Goal: Task Accomplishment & Management: Manage account settings

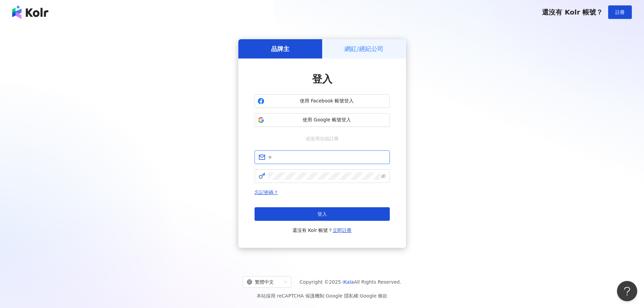
click at [300, 154] on input "text" at bounding box center [327, 156] width 118 height 7
type input "**********"
click at [281, 184] on div "**********" at bounding box center [322, 192] width 135 height 84
click at [384, 174] on icon "eye-invisible" at bounding box center [383, 176] width 5 height 5
click at [384, 174] on icon "eye" at bounding box center [383, 176] width 5 height 5
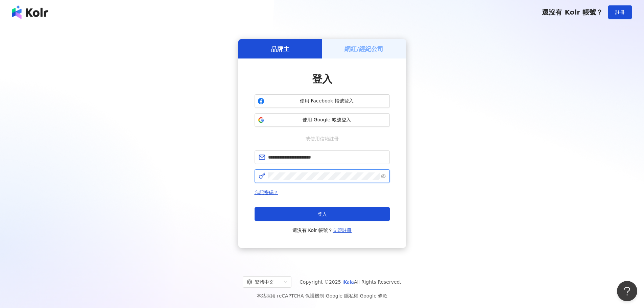
click button "登入" at bounding box center [322, 214] width 135 height 14
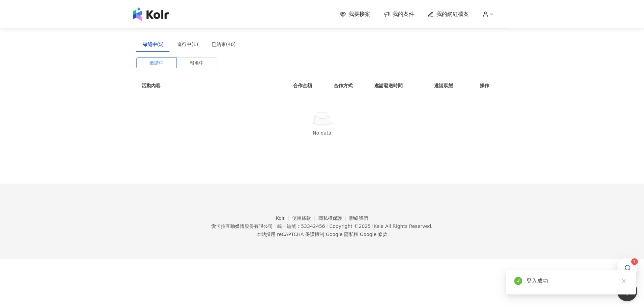
click at [352, 15] on span "我要接案" at bounding box center [360, 13] width 22 height 7
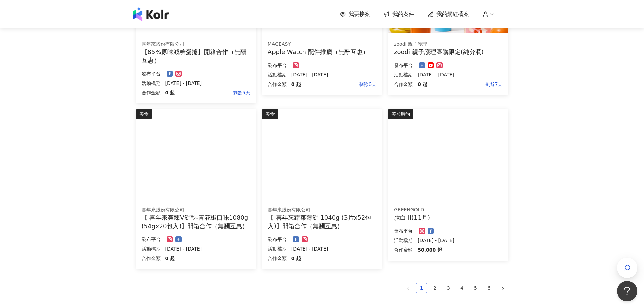
scroll to position [372, 0]
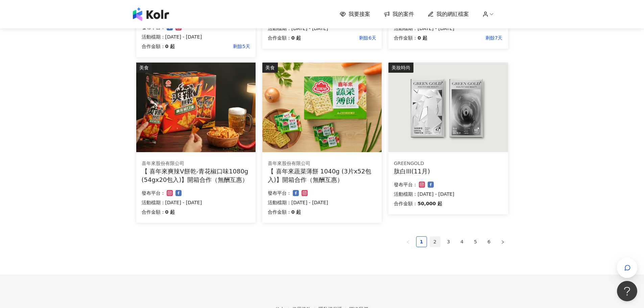
click at [431, 241] on link "2" at bounding box center [435, 242] width 10 height 10
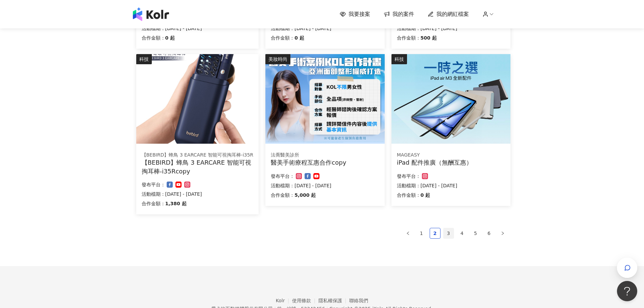
click at [450, 235] on link "3" at bounding box center [449, 233] width 10 height 10
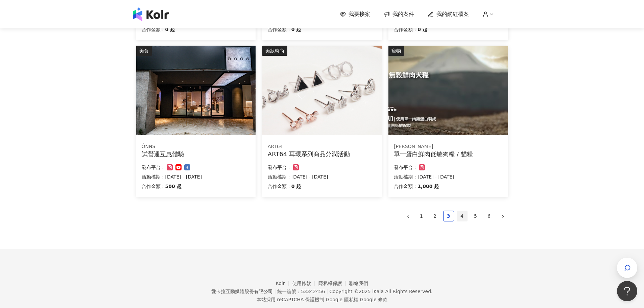
click at [464, 221] on li "4" at bounding box center [462, 216] width 11 height 11
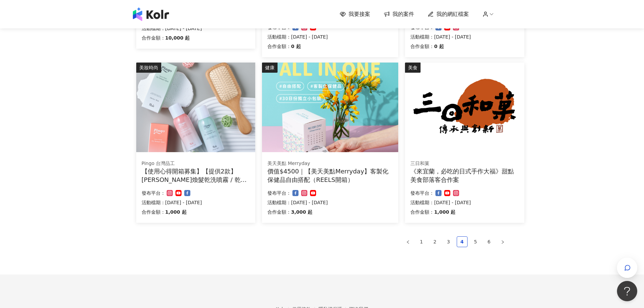
click at [221, 176] on div "【使用心得開箱募集】【提供2款】[PERSON_NAME]煥髮乾洗噴霧 / 乾洗髮" at bounding box center [196, 175] width 108 height 17
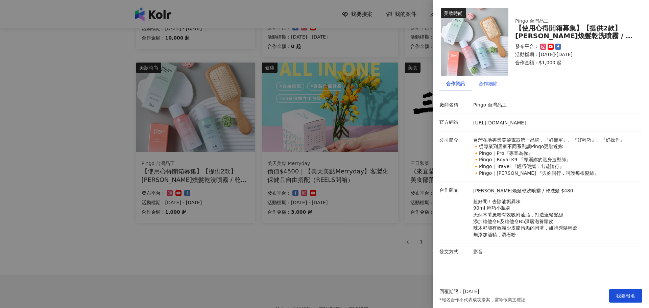
click at [492, 83] on div "合作細節" at bounding box center [488, 83] width 19 height 7
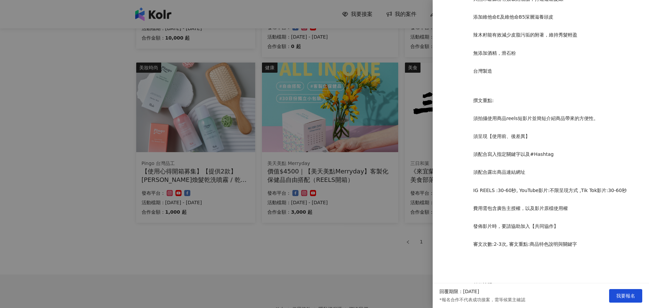
scroll to position [338, 0]
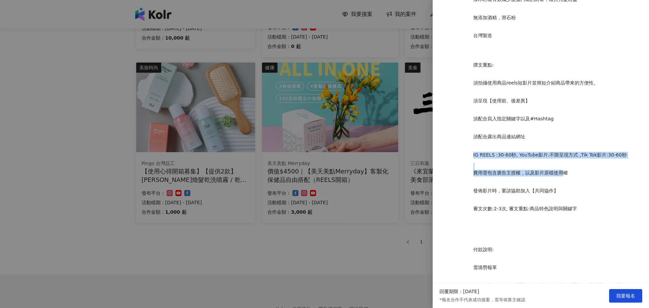
drag, startPoint x: 513, startPoint y: 155, endPoint x: 563, endPoint y: 163, distance: 50.7
click at [563, 163] on div "品牌名稱:Pingo 台灣品工 體驗商品:[PERSON_NAME]乾洗噴霧 / 乾洗髮 體驗數量:2款 (清新玉露茶、輕甜杏桃 各1瓶) 單篇稿酬: 100…" at bounding box center [556, 122] width 169 height 598
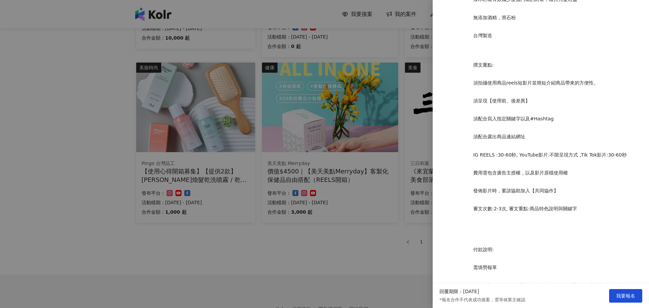
click at [601, 188] on p "發佈影片時，要請協助加入【共同協作】" at bounding box center [556, 191] width 166 height 7
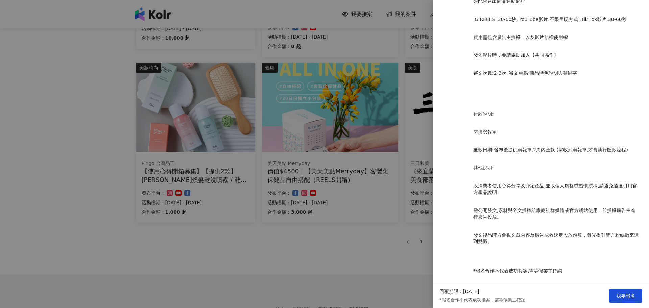
scroll to position [475, 0]
click at [375, 214] on div at bounding box center [324, 154] width 649 height 308
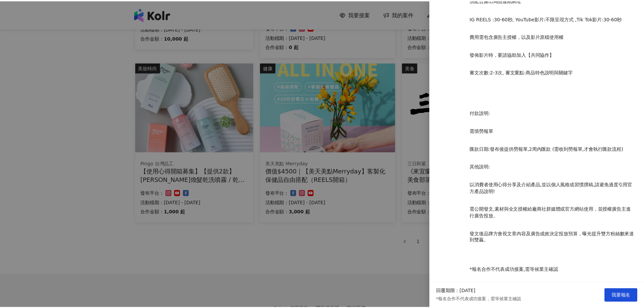
scroll to position [0, 0]
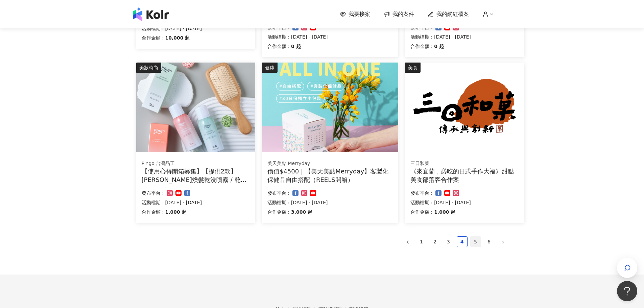
click at [479, 243] on link "5" at bounding box center [476, 242] width 10 height 10
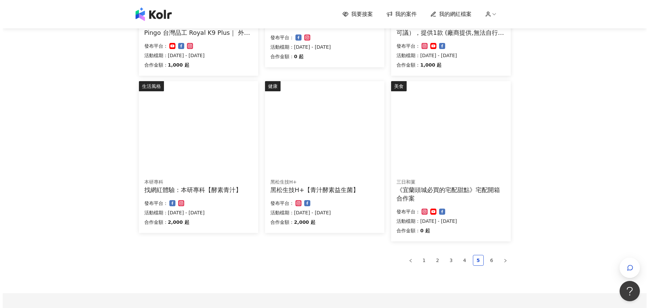
scroll to position [338, 0]
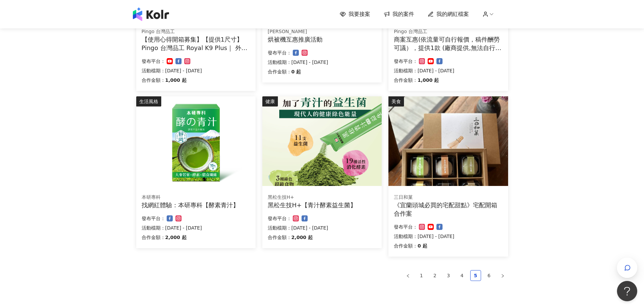
click at [488, 209] on div "《宜蘭頭城必買的宅配甜點》宅配開箱合作案" at bounding box center [448, 209] width 109 height 17
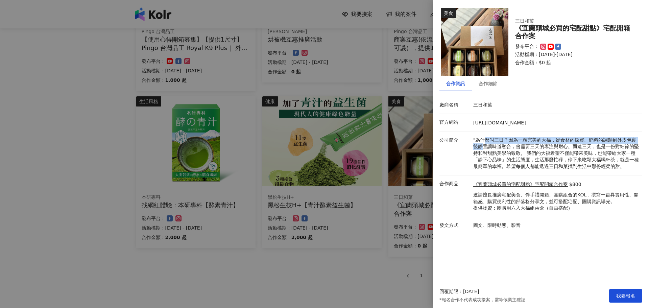
drag, startPoint x: 483, startPoint y: 142, endPoint x: 484, endPoint y: 149, distance: 7.9
click at [484, 149] on p ""為什麼叫三日？因為一顆完美的大福，從食材的採買、餡料的調製到外皮包裹後靜置讓味道融合，會需要三天的專注與耐心。而這三天，也是一份對細節的堅持和對甜點美學的致…" at bounding box center [556, 153] width 166 height 33
click at [491, 83] on div "合作細節" at bounding box center [488, 83] width 19 height 7
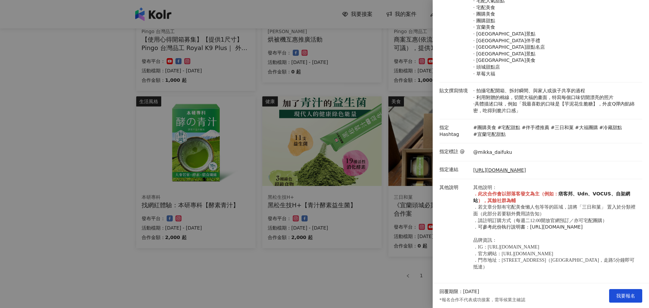
scroll to position [159, 0]
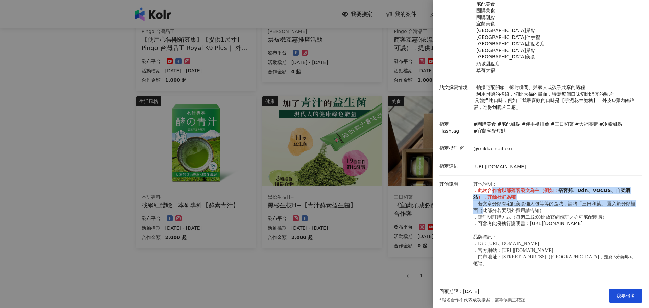
drag, startPoint x: 486, startPoint y: 173, endPoint x: 487, endPoint y: 191, distance: 17.9
click at [487, 191] on p "其他說明： ． 此次合作會以部落客發文為主（例如： 痞客邦、Udn、VOCUS、自架網站 ），其餘社群為輔 ．若文章分類有宅配美食懶人包等等的區域，請將「三日…" at bounding box center [556, 224] width 166 height 86
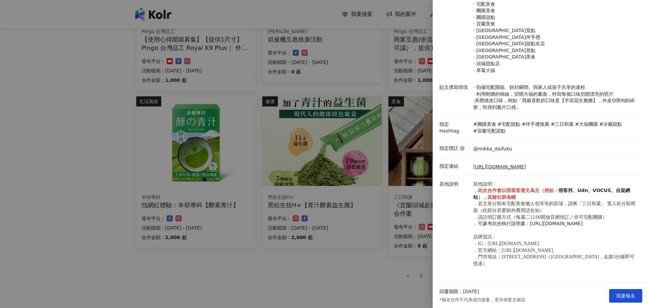
click at [378, 203] on div at bounding box center [324, 154] width 649 height 308
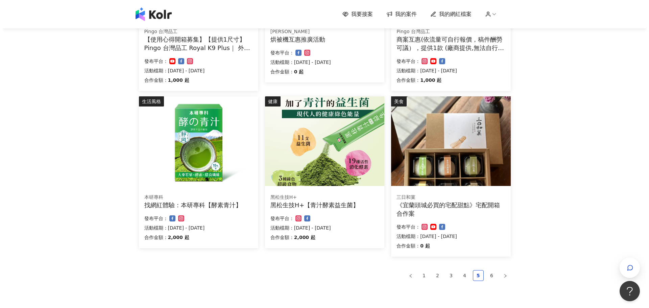
scroll to position [304, 0]
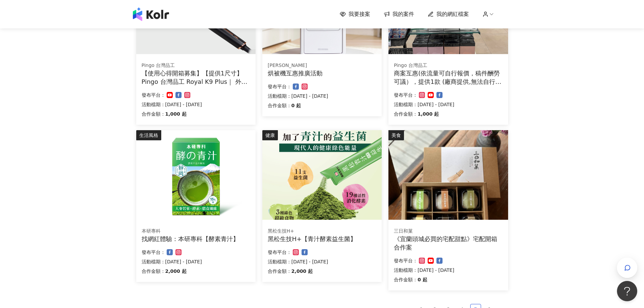
click at [229, 252] on div "發布平台：" at bounding box center [196, 252] width 109 height 8
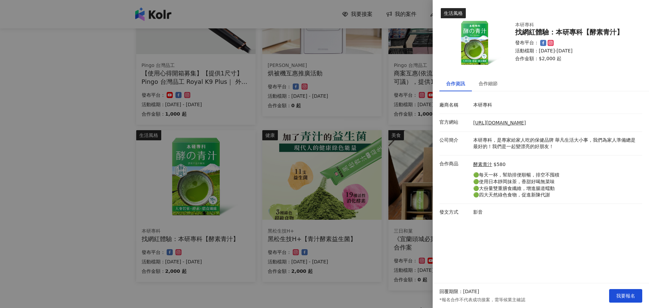
drag, startPoint x: 488, startPoint y: 173, endPoint x: 565, endPoint y: 175, distance: 77.1
click at [565, 175] on div "酵素青汁 $580 🟢每天一杯，幫助排便順暢，排空不囤積 🟢使用日本靜岡抹茶，香甜好喝無菜味 🟢大份量雙重膳食纖維，增進腸道蠕動 🟢四大天然綠色食物，促進新陳…" at bounding box center [556, 180] width 169 height 38
click at [565, 185] on div "酵素青汁 $580 🟢每天一杯，幫助排便順暢，排空不囤積 🟢使用日本靜岡抹茶，香甜好喝無菜味 🟢大份量雙重膳食纖維，增進腸道蠕動 🟢四大天然綠色食物，促進新陳…" at bounding box center [556, 180] width 169 height 38
click at [476, 216] on p "影音" at bounding box center [556, 212] width 166 height 7
drag, startPoint x: 492, startPoint y: 88, endPoint x: 488, endPoint y: 96, distance: 9.1
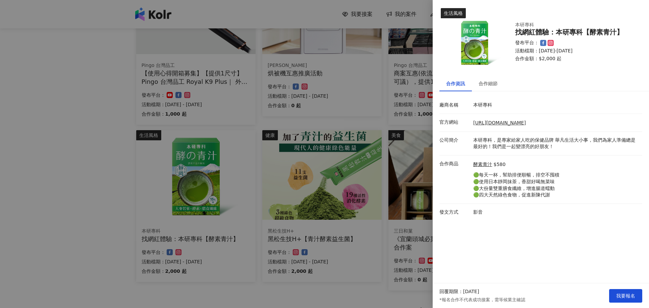
click at [492, 88] on div "合作細節" at bounding box center [488, 84] width 32 height 16
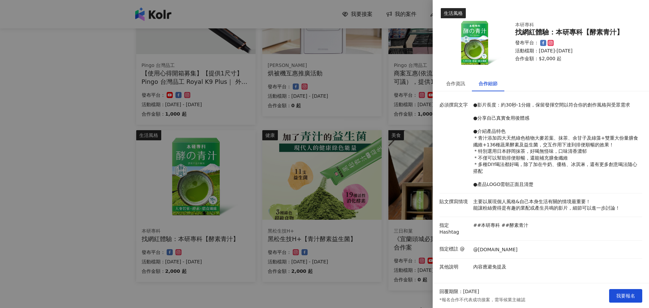
click at [399, 201] on div at bounding box center [324, 154] width 649 height 308
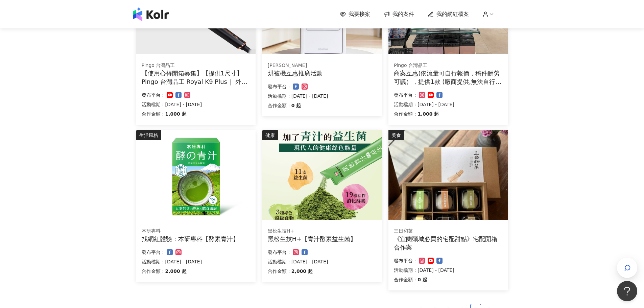
click at [317, 239] on div "黑松生技H+【青汁酵素益生菌】" at bounding box center [322, 239] width 109 height 8
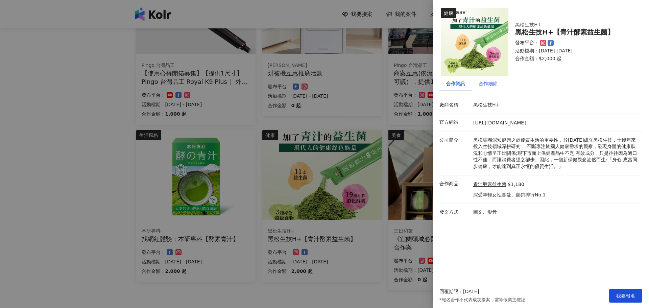
click at [490, 86] on div "合作細節" at bounding box center [488, 83] width 19 height 7
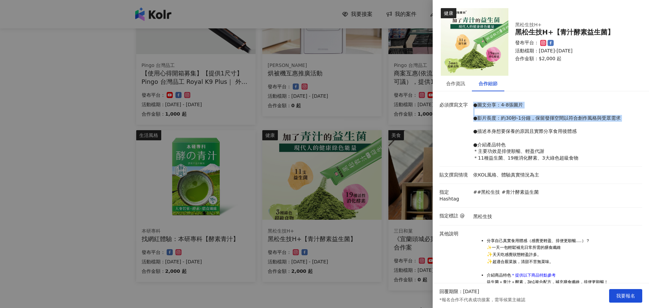
drag, startPoint x: 473, startPoint y: 106, endPoint x: 535, endPoint y: 123, distance: 64.5
click at [535, 123] on p "●圖文分享：4-8張圖片 ●影片長度：約30秒-1分鐘，保留發揮空間以符合創作風格與受眾需求 ●描述本身想要保養的原因且實際分享食用後體感 ●介紹產品特色 ＊…" at bounding box center [556, 131] width 166 height 59
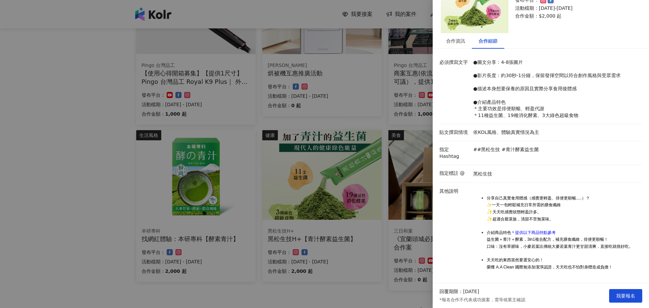
scroll to position [46, 0]
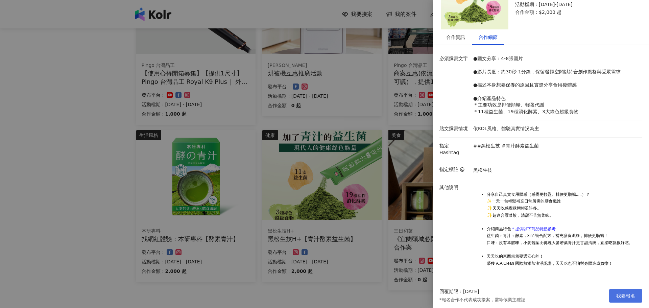
click at [622, 299] on button "我要報名" at bounding box center [625, 296] width 33 height 14
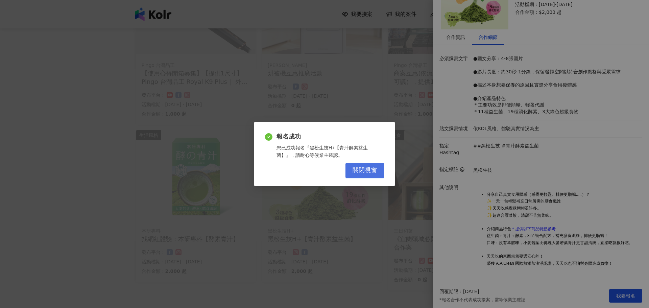
click at [363, 171] on span "關閉視窗" at bounding box center [365, 170] width 24 height 7
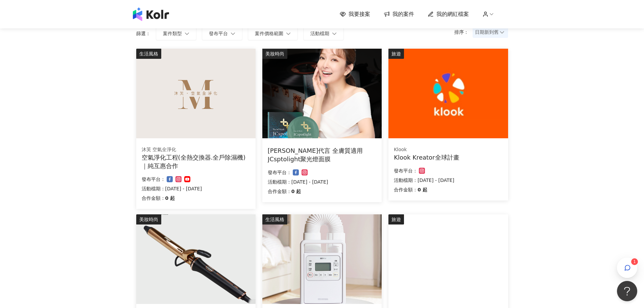
scroll to position [34, 0]
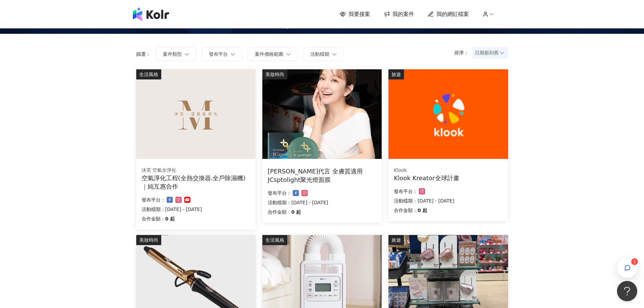
click at [187, 132] on img at bounding box center [195, 114] width 119 height 90
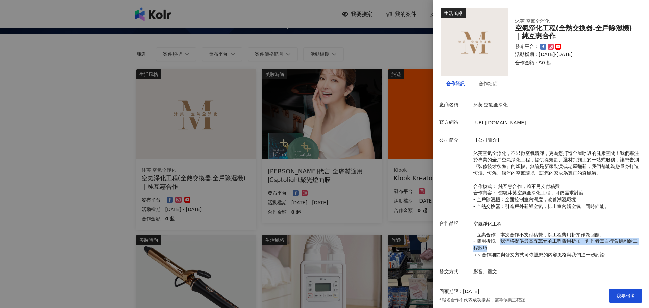
drag, startPoint x: 502, startPoint y: 244, endPoint x: 545, endPoint y: 245, distance: 42.6
click at [545, 245] on p "- 互惠合作：本次合作不支付稿費，以工程費用折扣作為回饋。 - 費用折抵：我們將提供最高五萬元的工程費用折扣，創作者需自行負擔剩餘工程款項 p.s 合作細節與…" at bounding box center [556, 245] width 166 height 26
click at [493, 79] on div "合作細節" at bounding box center [488, 84] width 32 height 16
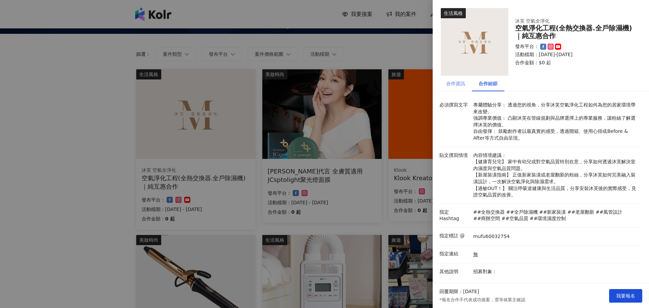
click at [459, 89] on div "合作資訊" at bounding box center [455, 84] width 32 height 16
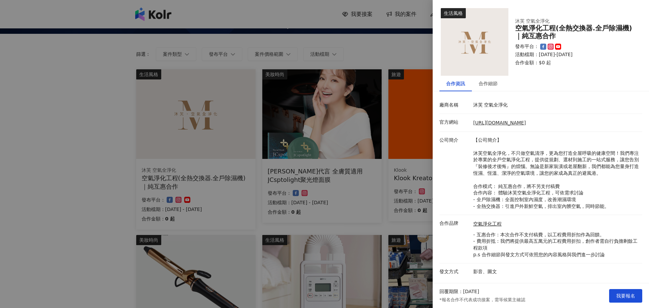
click at [329, 138] on div at bounding box center [324, 154] width 649 height 308
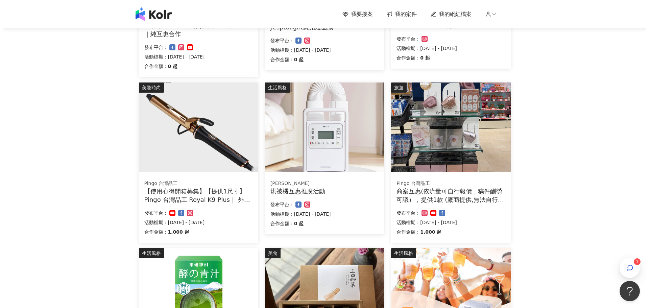
scroll to position [177, 0]
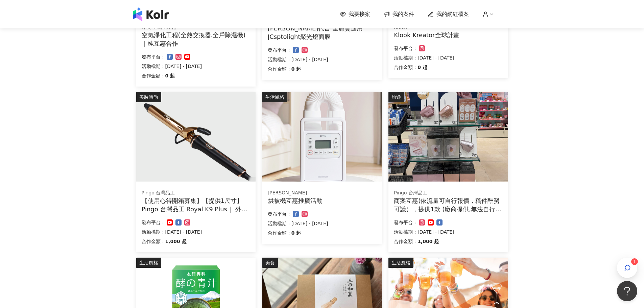
drag, startPoint x: 397, startPoint y: 199, endPoint x: 518, endPoint y: 214, distance: 122.6
click at [518, 214] on div "我要接案 我的案件 我的網紅檔案 1 我要接案 搜尋 排序： 日期新到舊 篩選： 案件類型 發布平台 案件價格範圍 活動檔期 清除 套用 生活風格 沐芙 空氣…" at bounding box center [322, 183] width 644 height 721
click at [541, 213] on div "我要接案 我的案件 我的網紅檔案 1 我要接案 搜尋 排序： 日期新到舊 篩選： 案件類型 發布平台 案件價格範圍 活動檔期 清除 套用 生活風格 沐芙 空氣…" at bounding box center [322, 183] width 644 height 721
click at [434, 188] on div "Pingo 台灣品工 商案互惠(依流量可自行報價，稿件酬勞可議），提供1款 (廠商提供,無法自行選擇顏色) 合作金額： 1,000 起 發布平台： 活動檔期：…" at bounding box center [447, 218] width 119 height 68
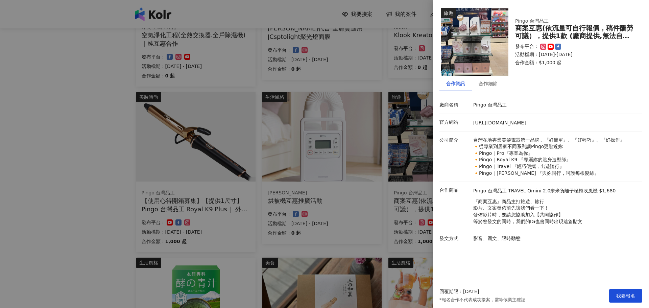
click at [482, 102] on p "Pingo 台灣品工" at bounding box center [556, 105] width 166 height 7
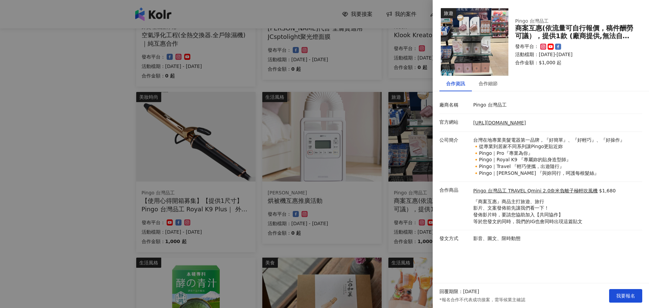
click at [411, 222] on div at bounding box center [324, 154] width 649 height 308
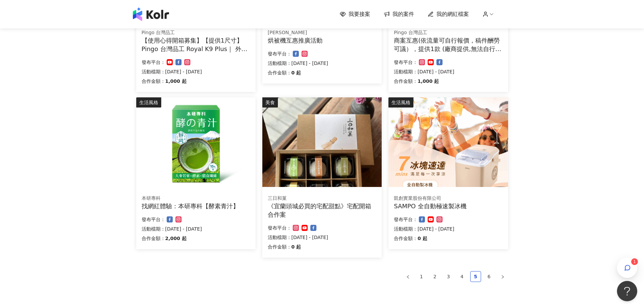
scroll to position [413, 0]
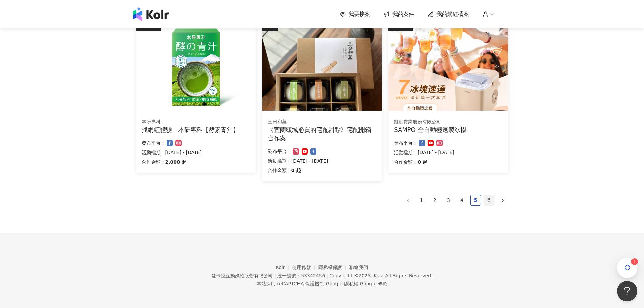
click at [489, 201] on link "6" at bounding box center [489, 200] width 10 height 10
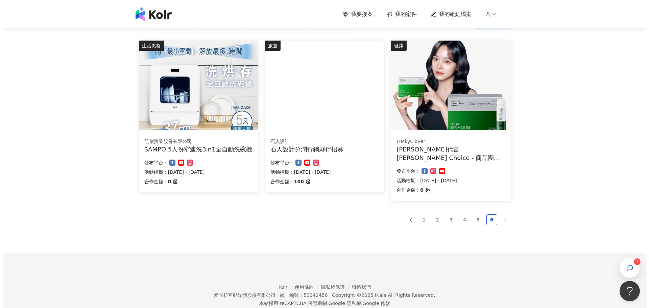
scroll to position [82, 0]
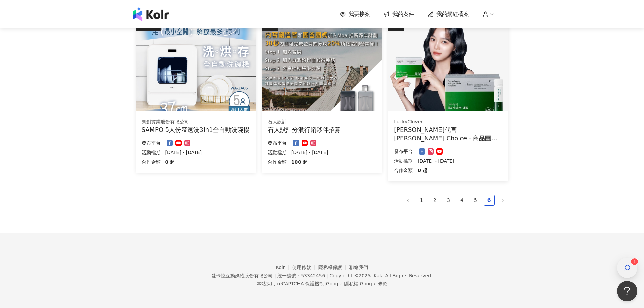
click at [626, 266] on icon "button" at bounding box center [627, 267] width 7 height 7
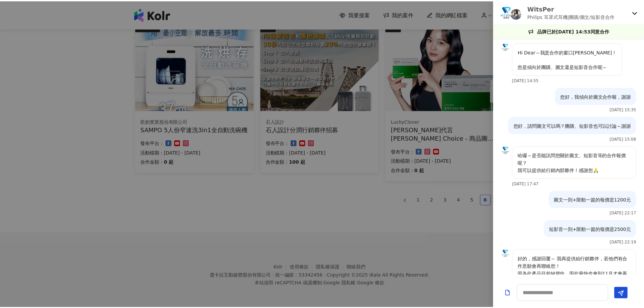
scroll to position [115, 0]
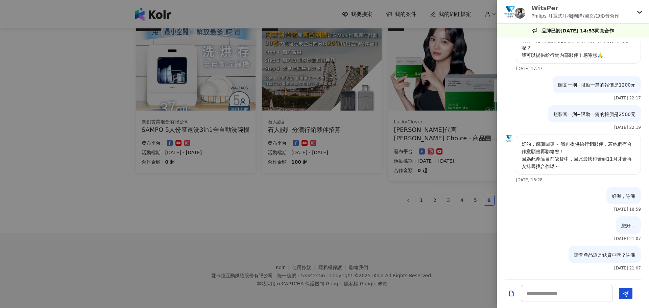
click at [366, 86] on div at bounding box center [324, 154] width 649 height 308
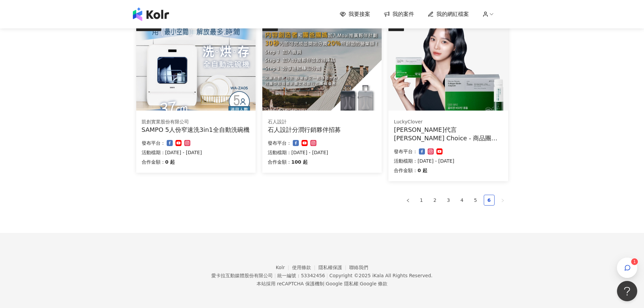
click at [404, 19] on div "我要接案 我的案件 我的網紅檔案 1" at bounding box center [321, 14] width 385 height 14
click at [408, 13] on span "我的案件" at bounding box center [403, 13] width 22 height 7
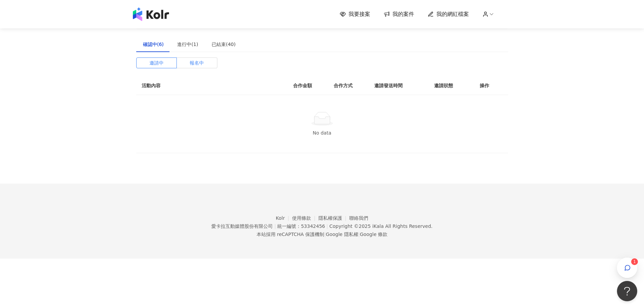
click at [186, 65] on label "報名中" at bounding box center [197, 62] width 41 height 11
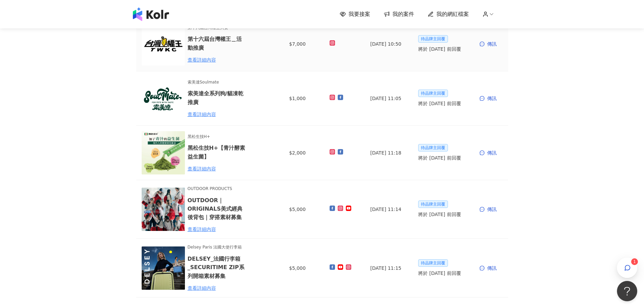
scroll to position [237, 0]
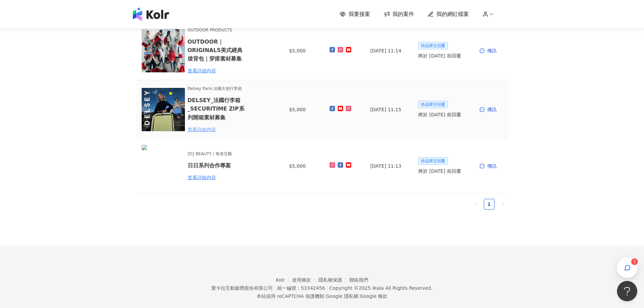
click at [207, 129] on div "查看詳細內容" at bounding box center [217, 129] width 59 height 7
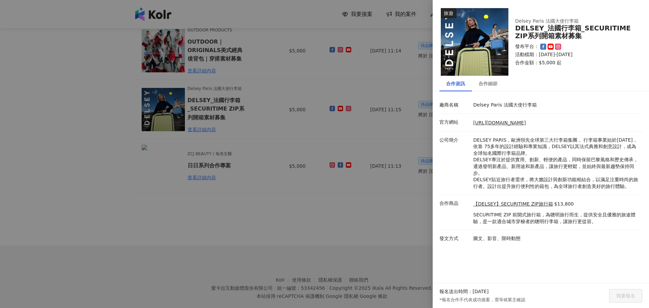
click at [230, 148] on div at bounding box center [324, 154] width 649 height 308
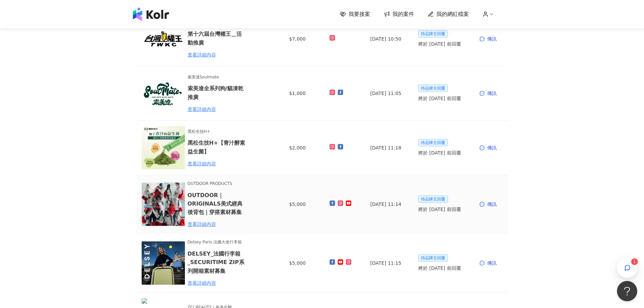
scroll to position [68, 0]
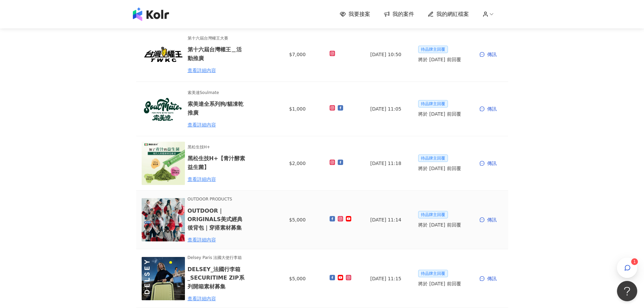
click at [207, 199] on span "OUTDOOR PRODUCTS" at bounding box center [217, 199] width 59 height 6
click at [64, 181] on div "我要接案 我的案件 我的網紅檔案 1 建議執行流程 確認中(6) 進行中(1) 已結束(40) 邀請中 報名中 活動內容 合作金額 合作方式 報名送出時間 邀…" at bounding box center [322, 210] width 644 height 557
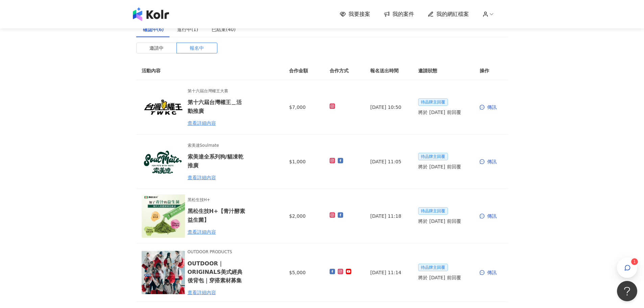
scroll to position [0, 0]
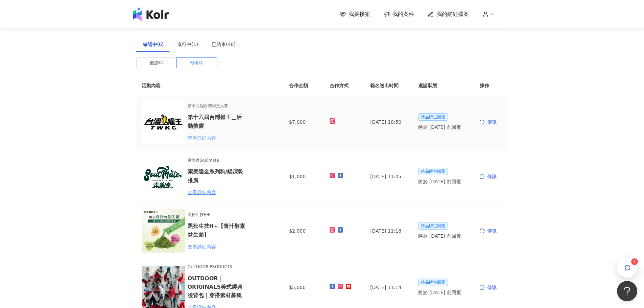
click at [208, 136] on div "查看詳細內容" at bounding box center [217, 137] width 59 height 7
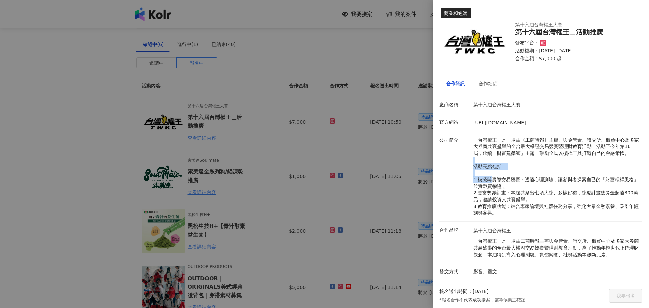
drag, startPoint x: 490, startPoint y: 160, endPoint x: 490, endPoint y: 183, distance: 23.3
click at [490, 183] on p "「台灣權王」是一場由《工商時報》主辦、與金管會、證交所、櫃買中心及多家大券商共襄盛舉的全台最大權證交易競賽暨理財教育活動，活動至今年第16屆，延續「財富建築師…" at bounding box center [556, 176] width 166 height 79
click at [306, 157] on div at bounding box center [324, 154] width 649 height 308
